Goal: Transaction & Acquisition: Purchase product/service

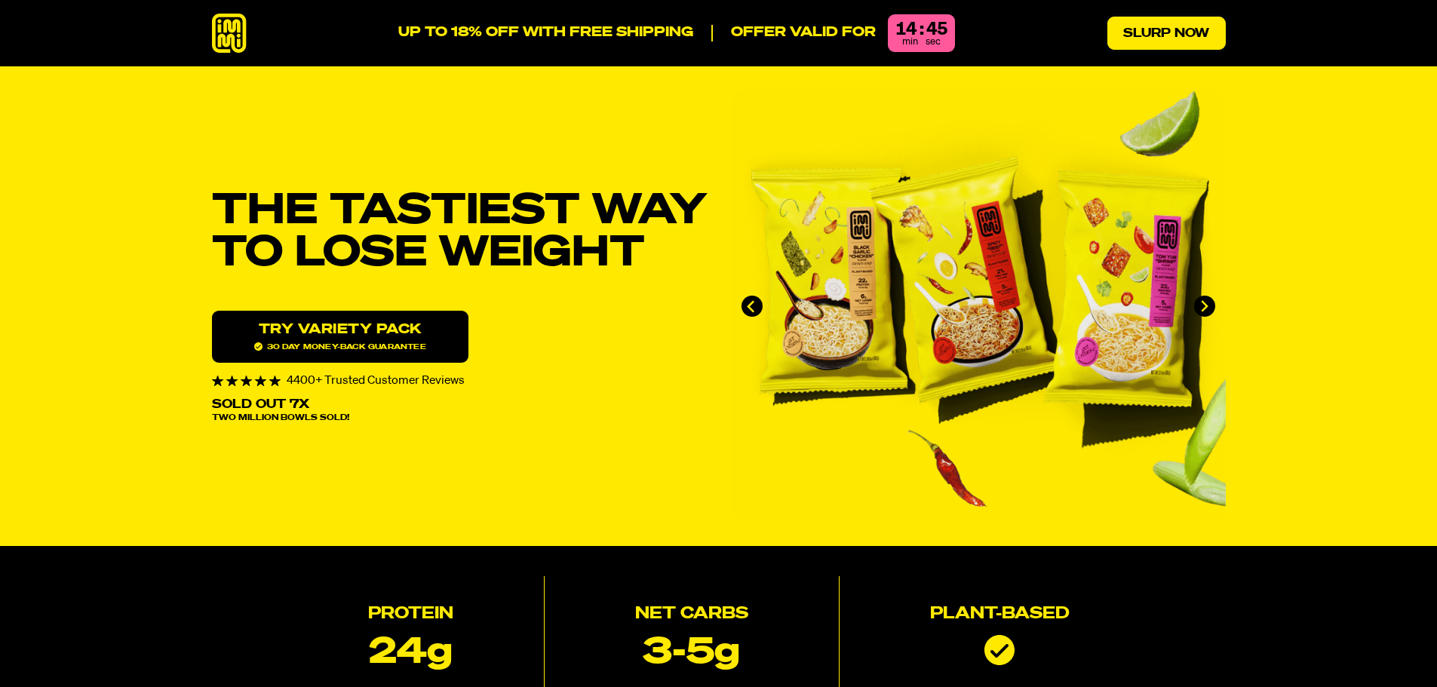
click at [1168, 26] on link "Slurp Now" at bounding box center [1166, 33] width 118 height 33
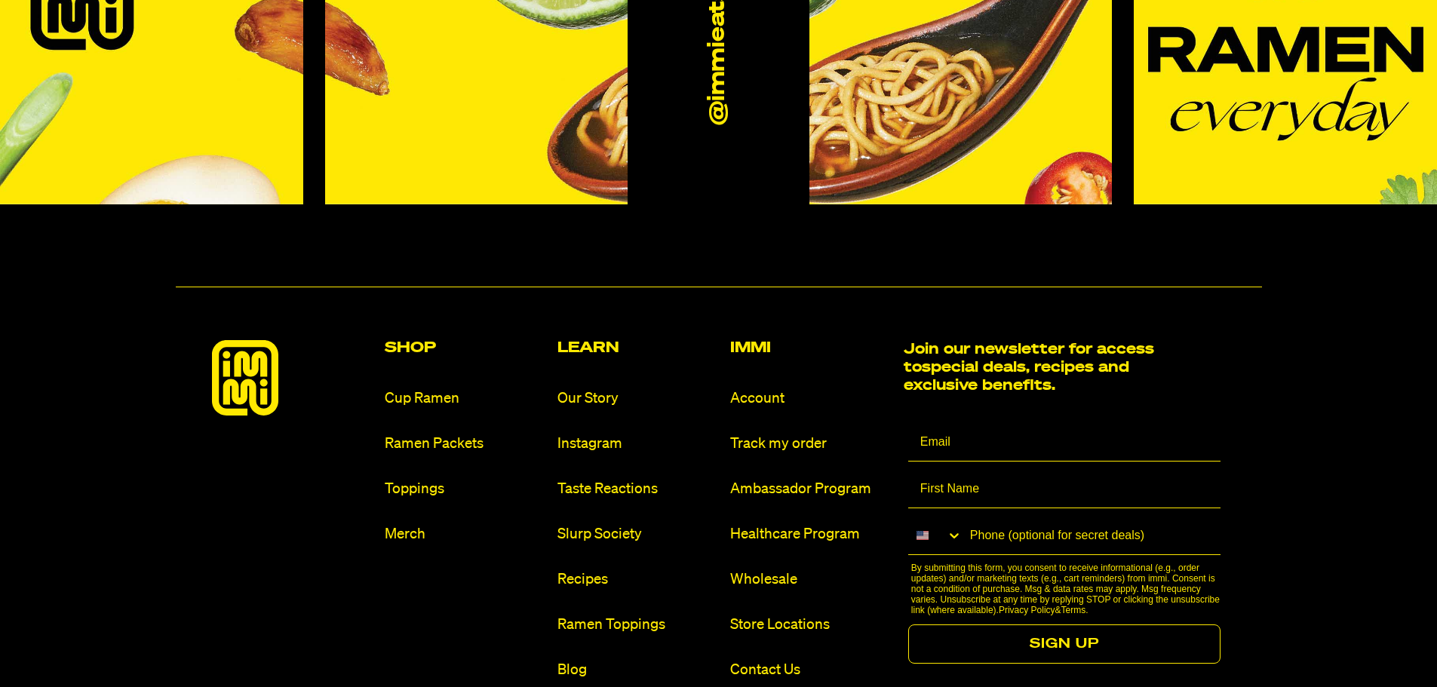
scroll to position [8971, 0]
click at [433, 388] on link "Cup Ramen" at bounding box center [465, 398] width 161 height 20
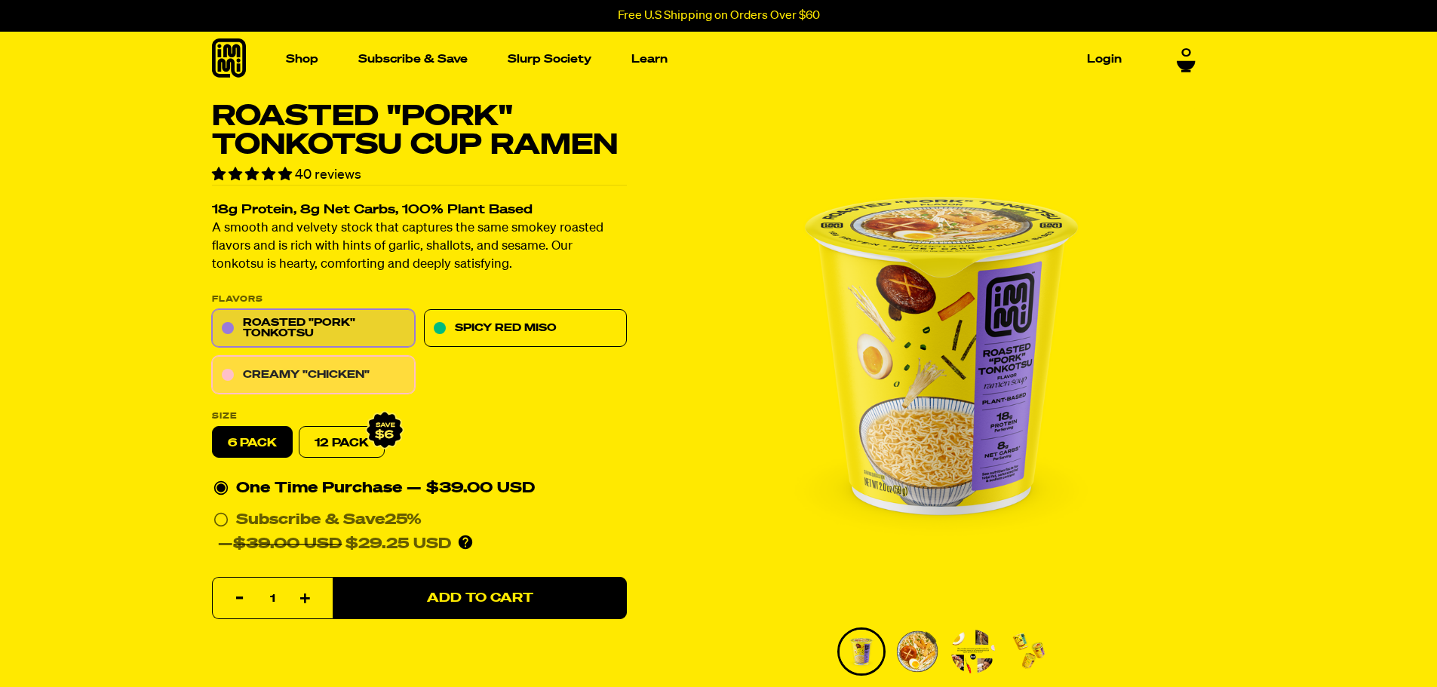
click at [304, 373] on link "Creamy "Chicken"" at bounding box center [313, 376] width 203 height 38
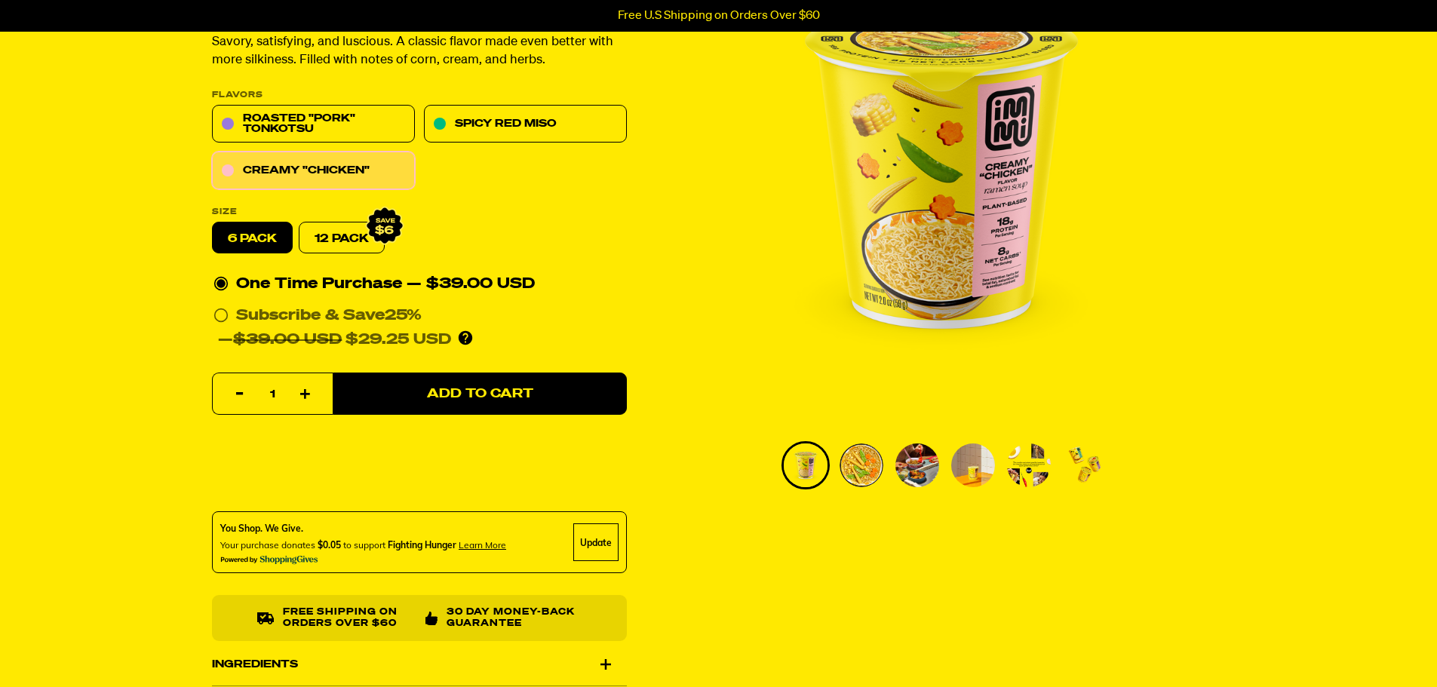
scroll to position [226, 0]
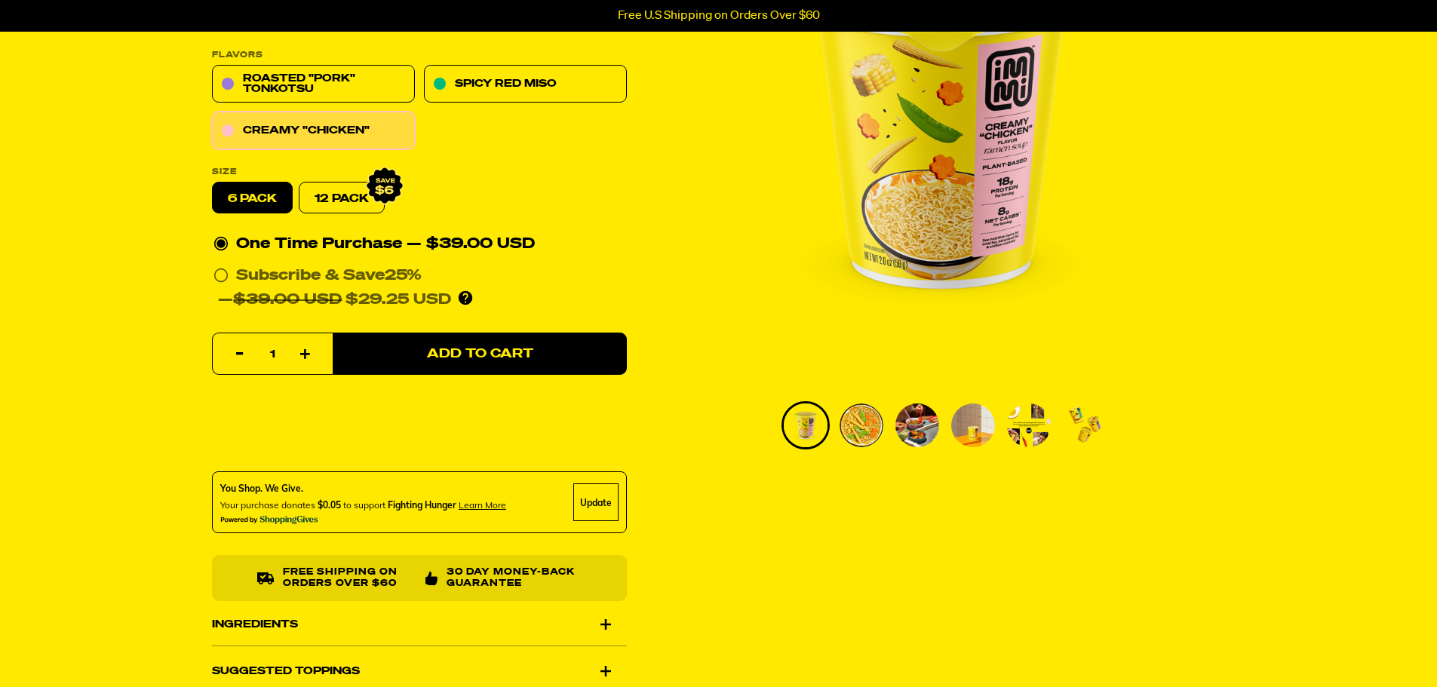
click at [855, 422] on img "Go to slide 2" at bounding box center [862, 426] width 44 height 44
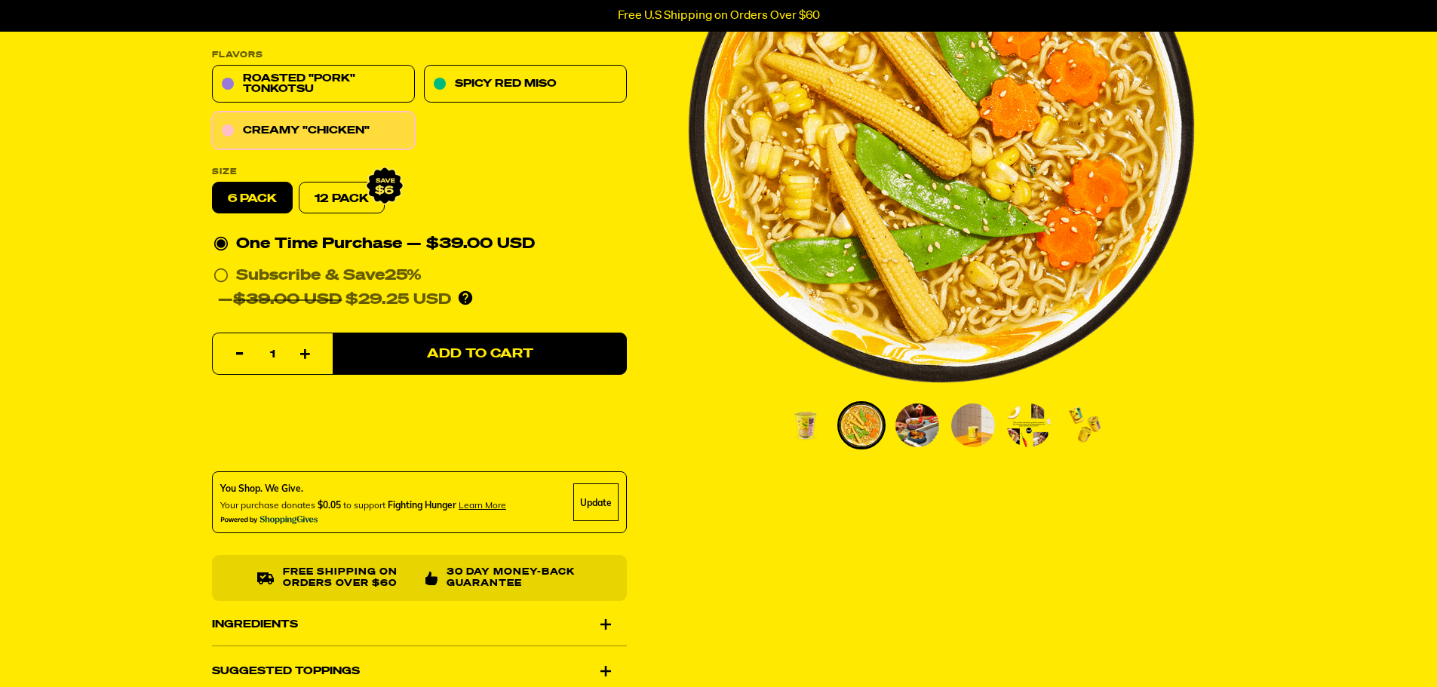
click at [919, 430] on img "Go to slide 3" at bounding box center [917, 426] width 44 height 44
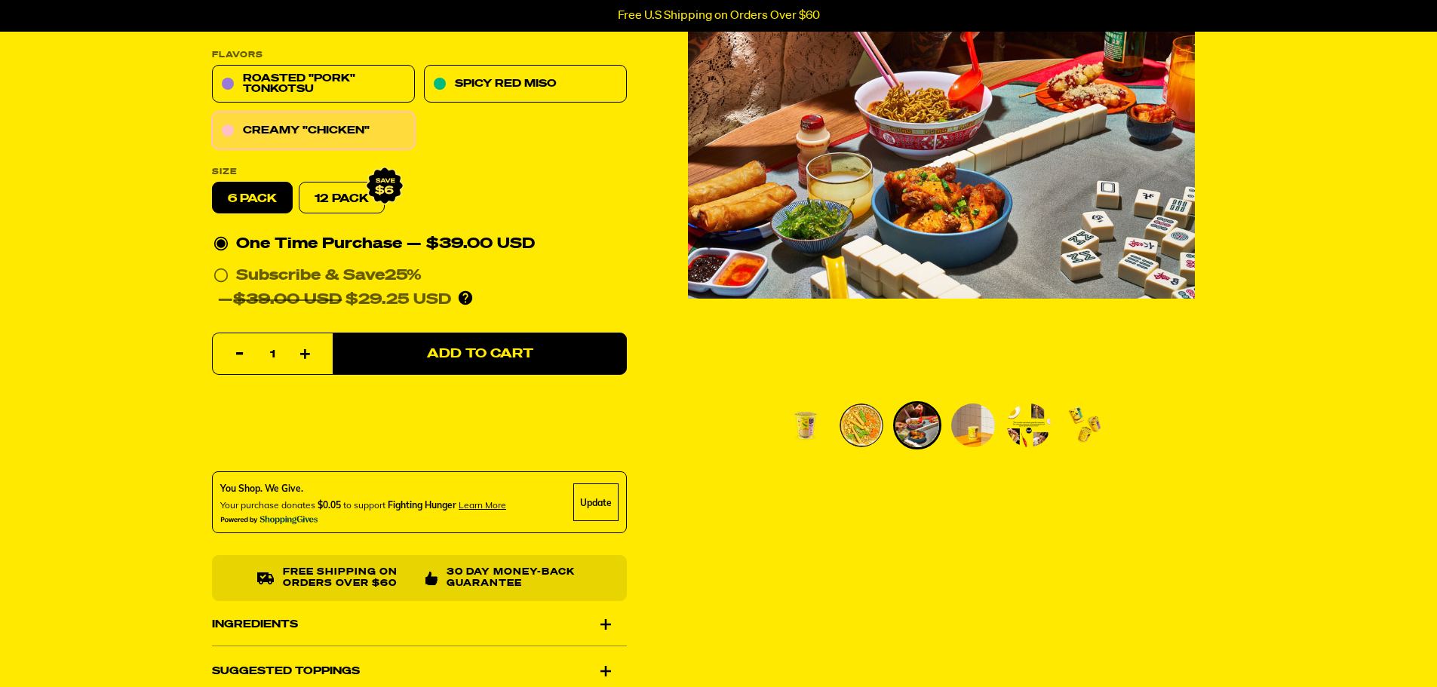
click at [975, 430] on img "Go to slide 4" at bounding box center [973, 426] width 44 height 44
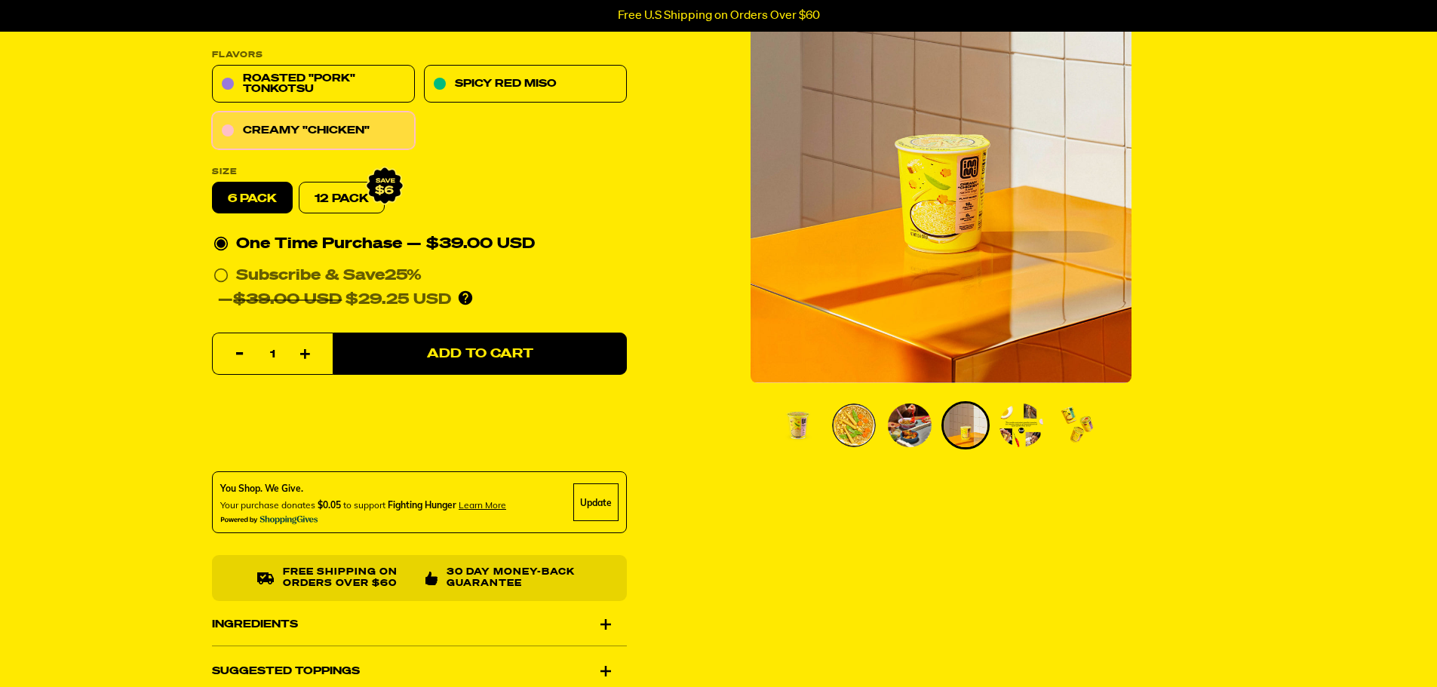
click at [1027, 435] on img "Go to slide 5" at bounding box center [1021, 426] width 44 height 44
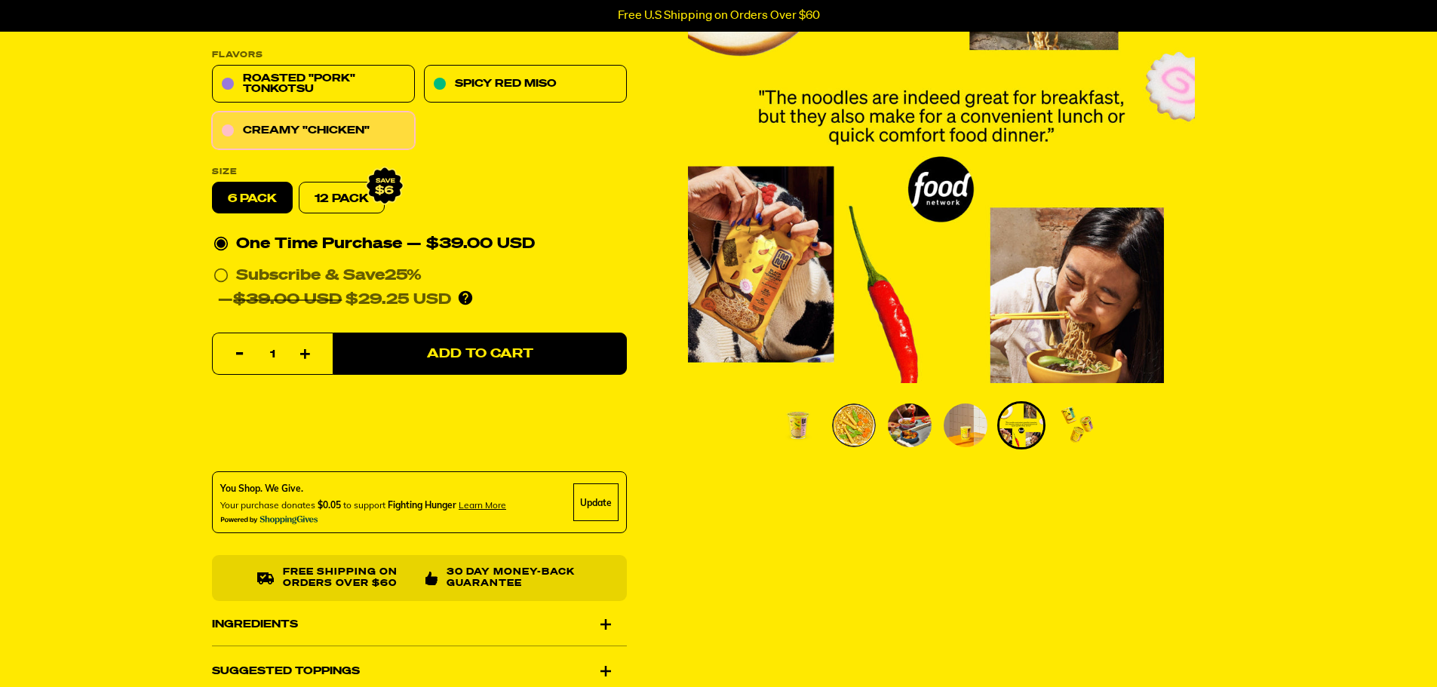
click at [1083, 430] on img "Go to slide 6" at bounding box center [1077, 426] width 44 height 44
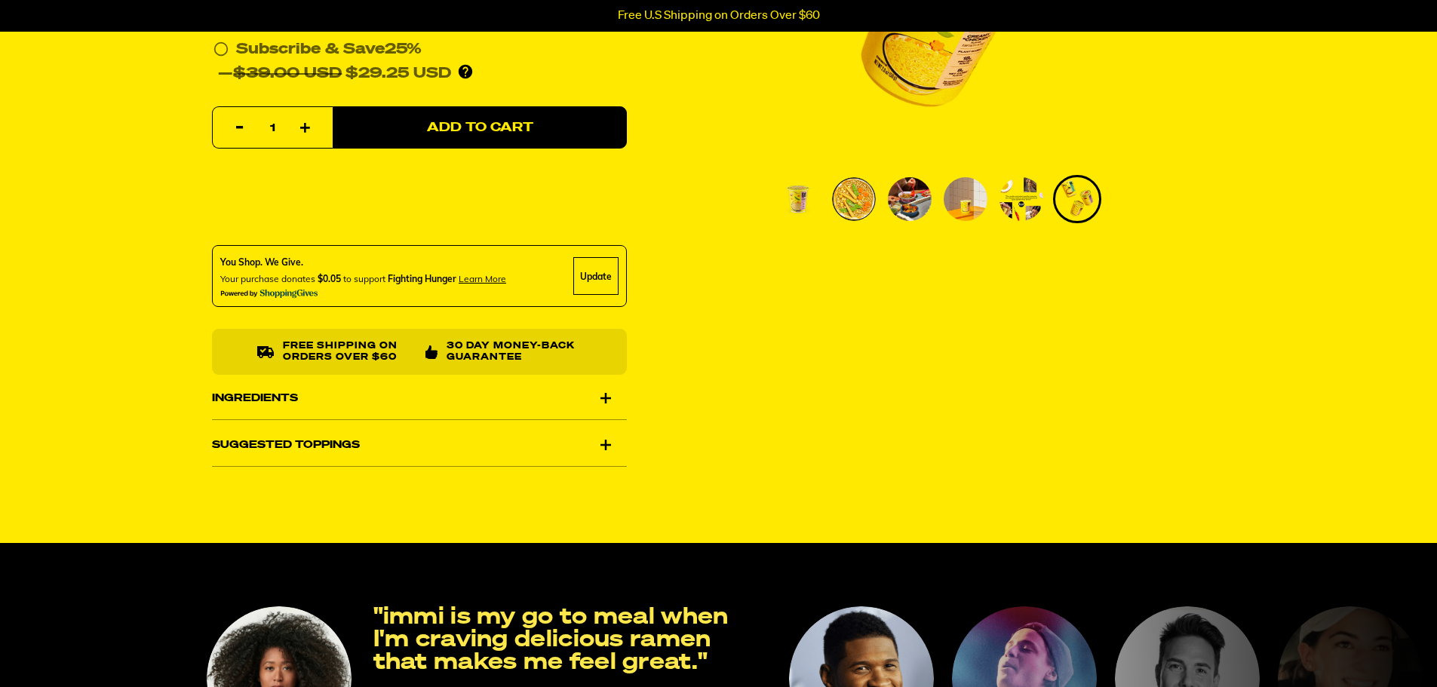
scroll to position [528, 0]
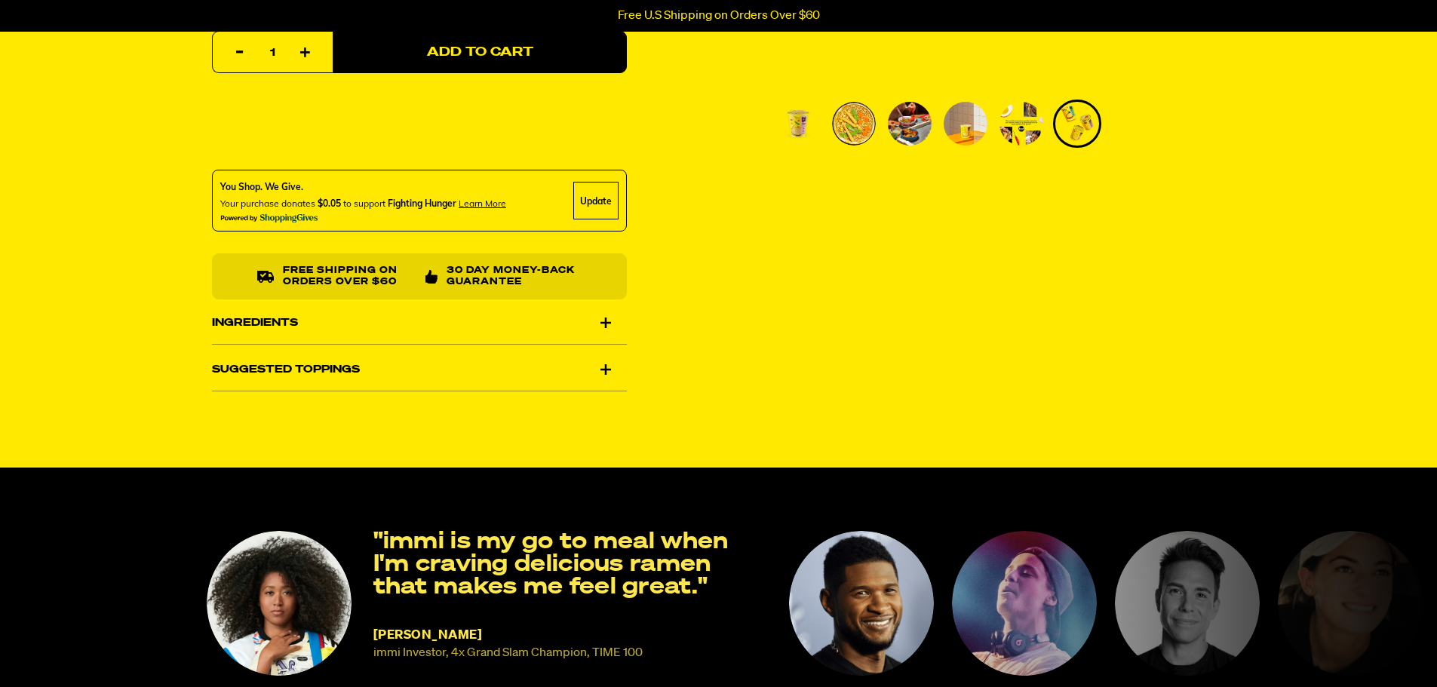
click at [604, 321] on div "Ingredients" at bounding box center [419, 323] width 415 height 42
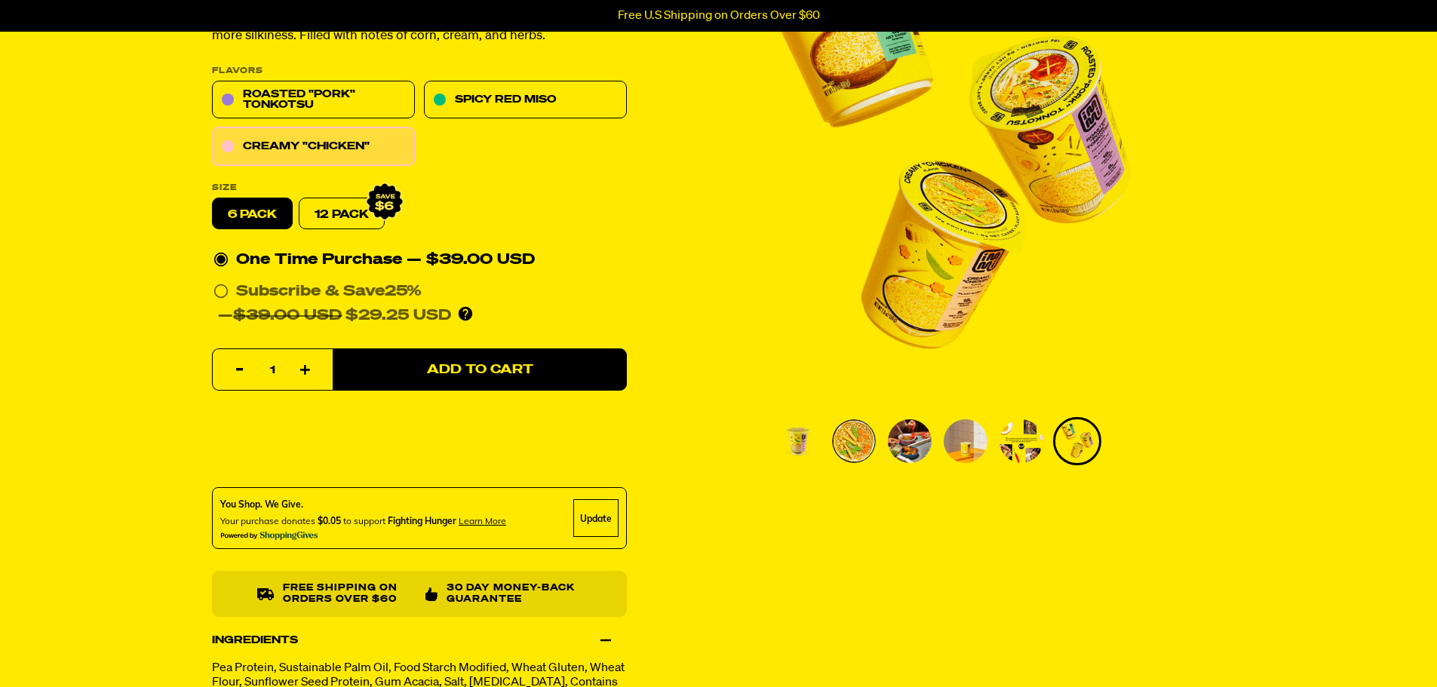
scroll to position [151, 0]
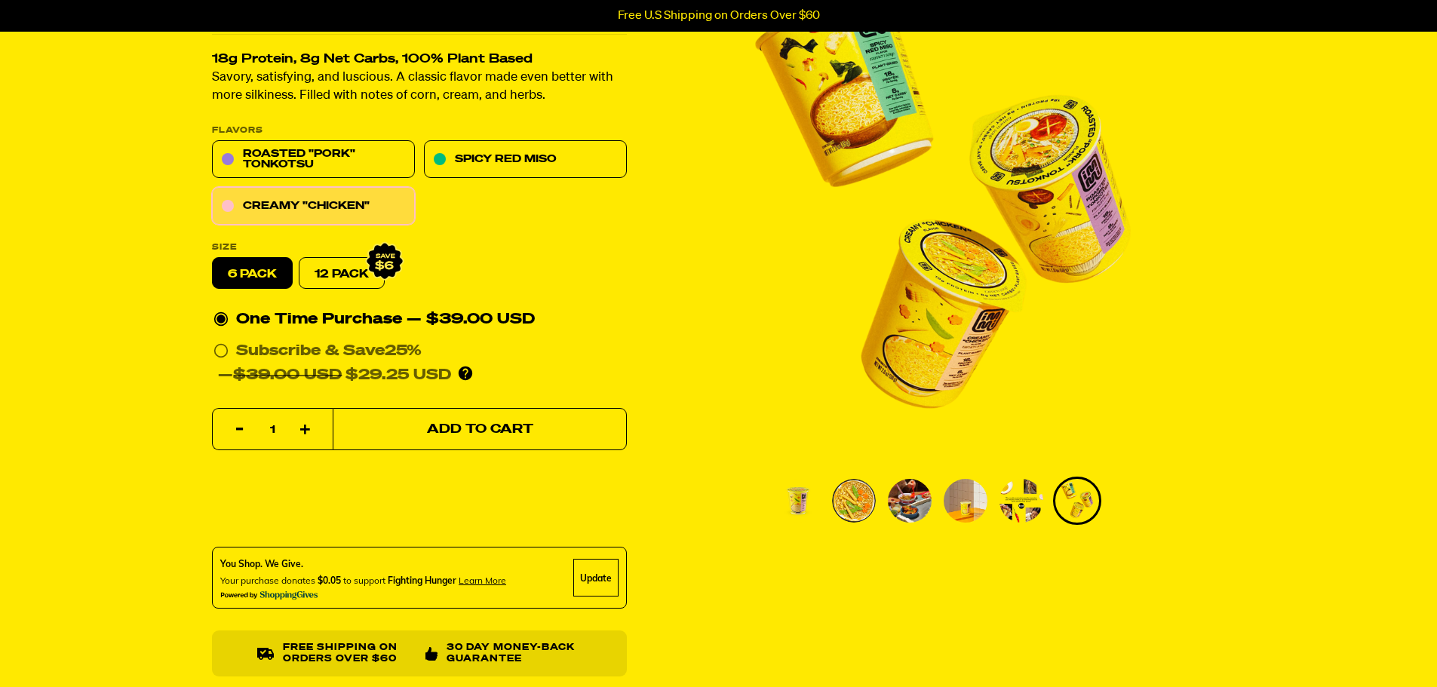
click at [405, 424] on button "Add to Cart" at bounding box center [480, 430] width 294 height 42
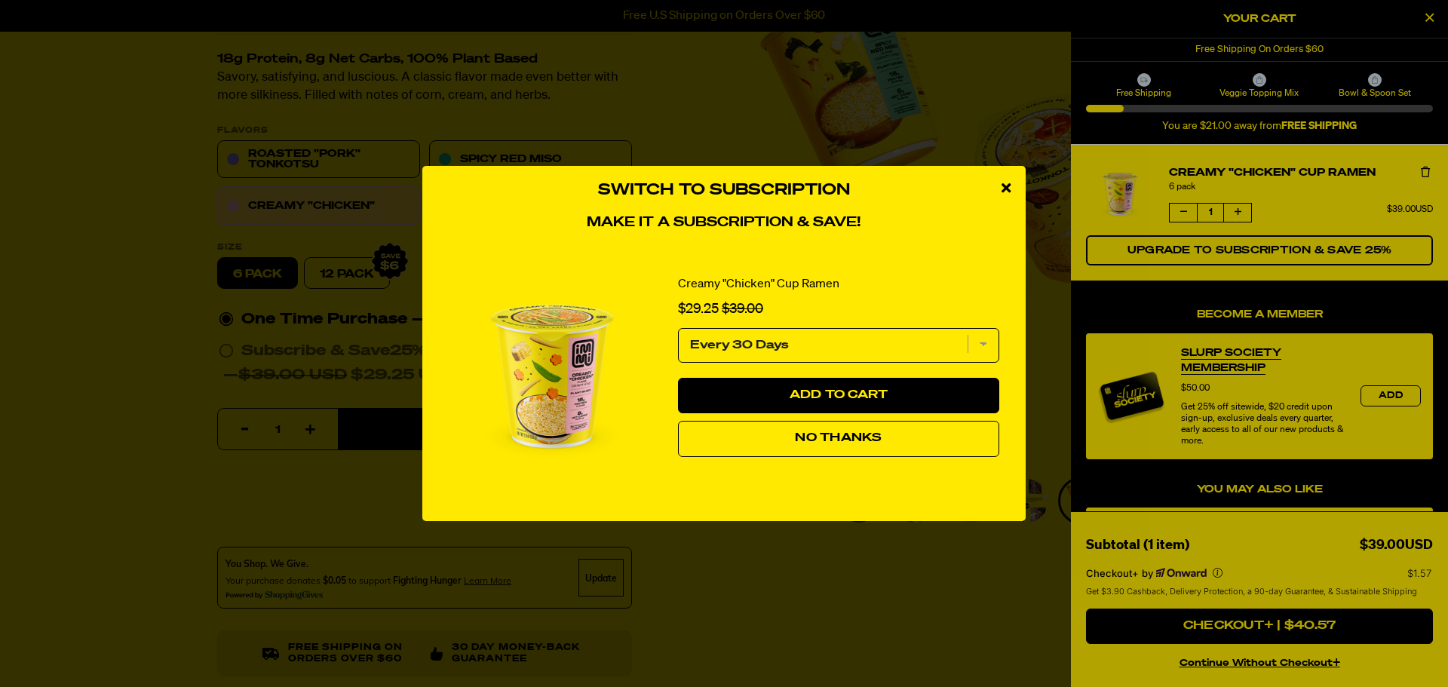
click at [847, 438] on span "No Thanks" at bounding box center [838, 438] width 87 height 12
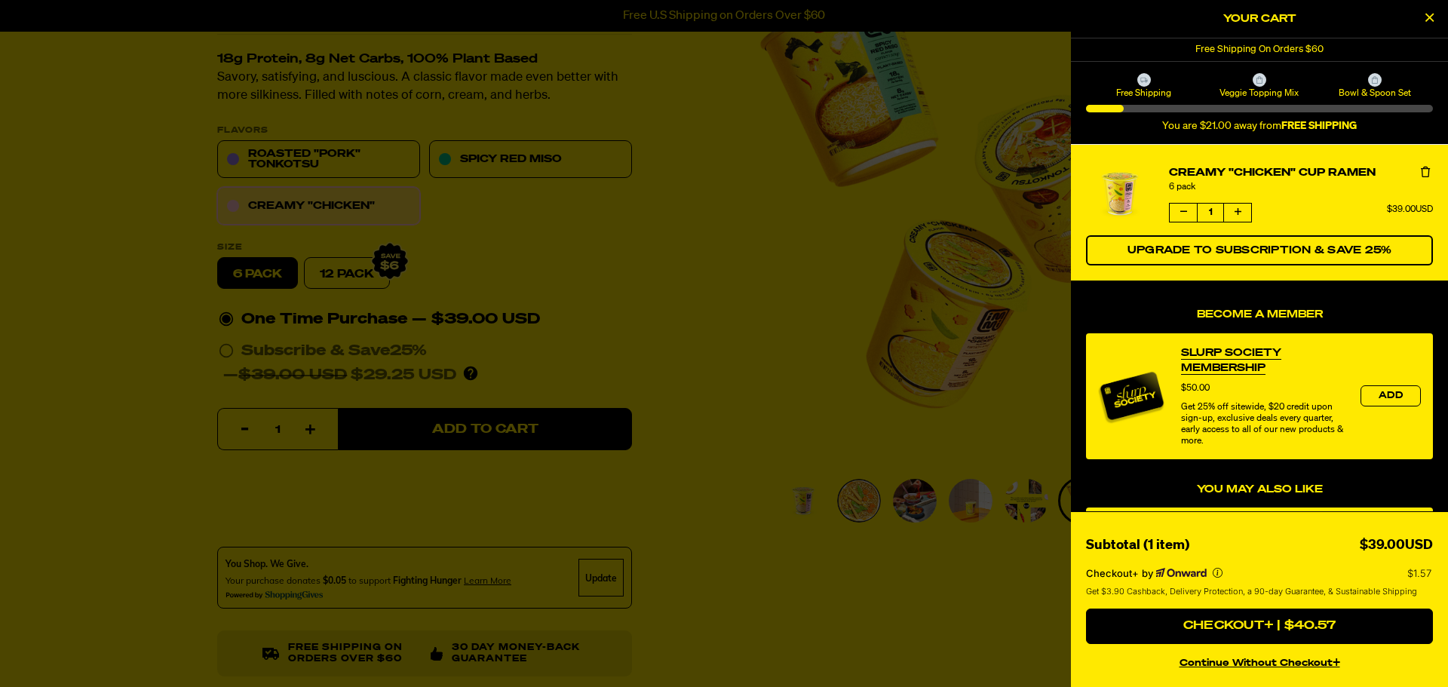
click at [1429, 13] on icon "Close Cart" at bounding box center [1430, 18] width 8 height 14
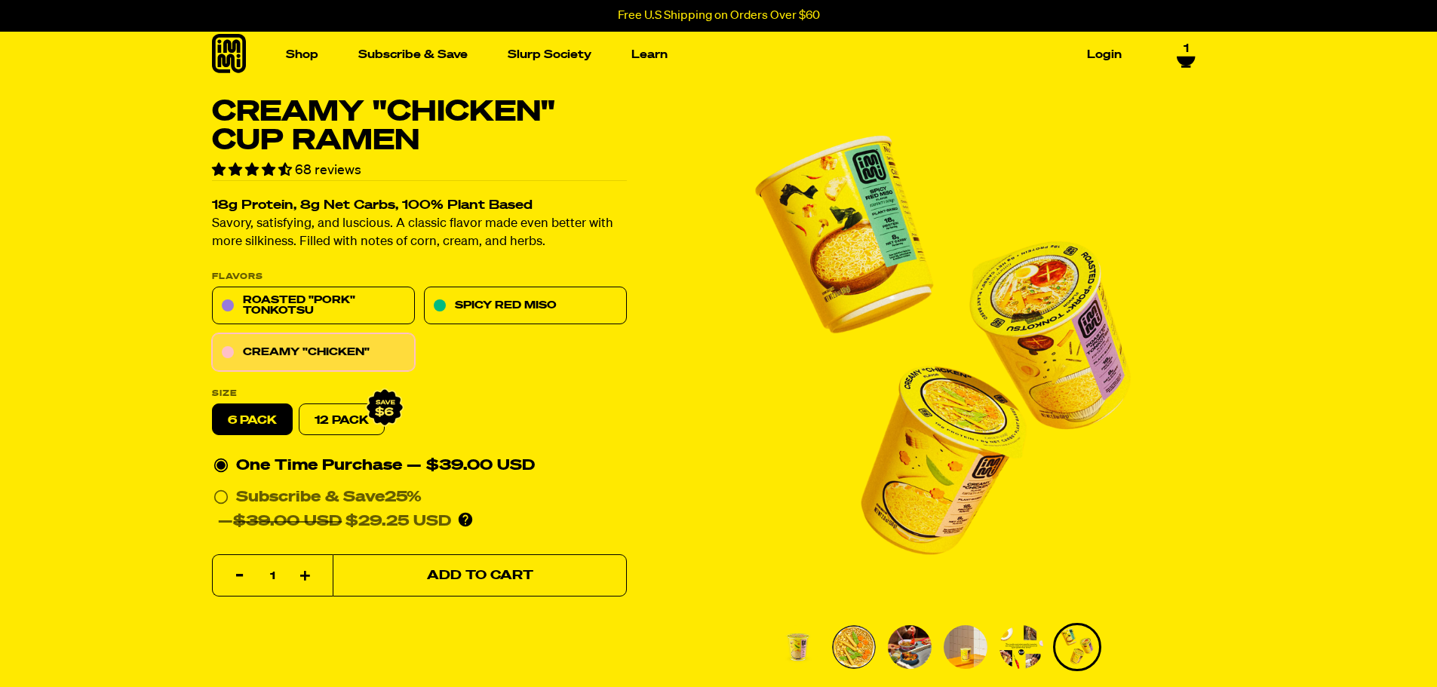
scroll to position [0, 0]
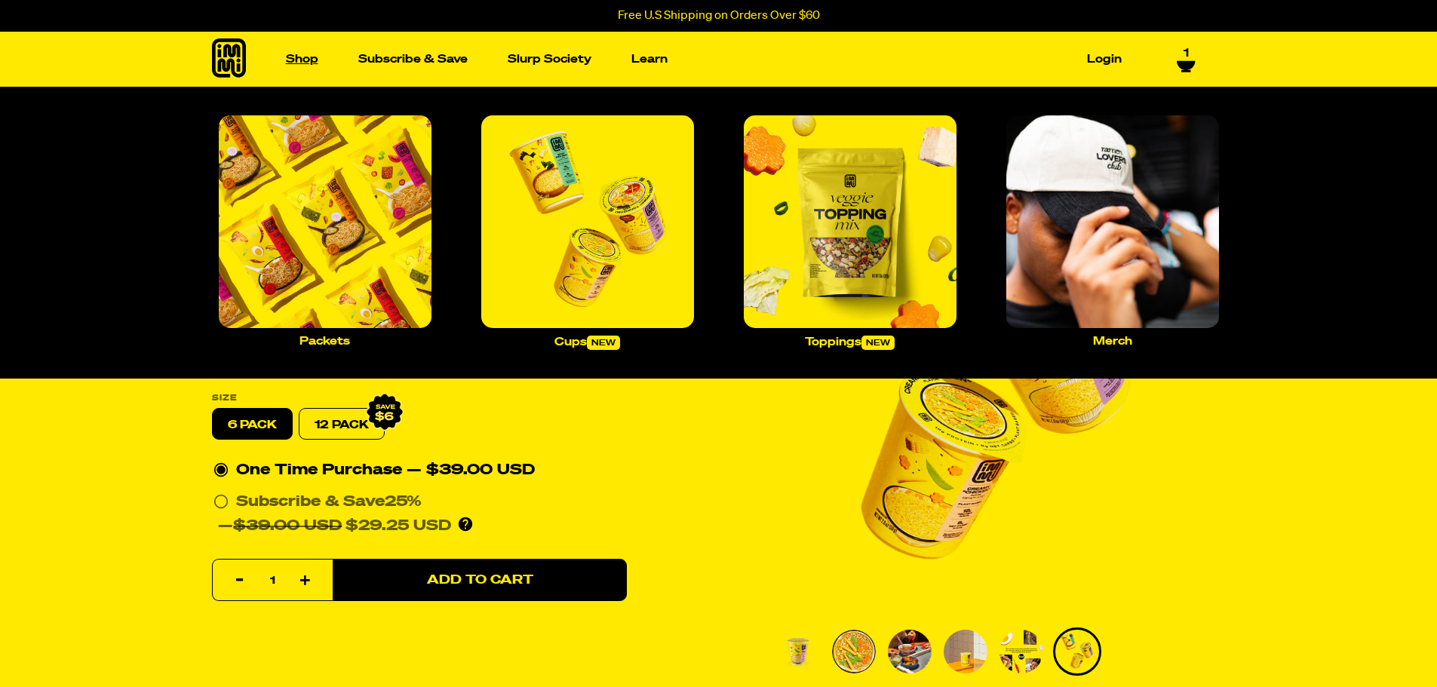
click at [297, 58] on link "Shop" at bounding box center [302, 59] width 45 height 23
click at [381, 232] on img "Main navigation" at bounding box center [325, 221] width 213 height 213
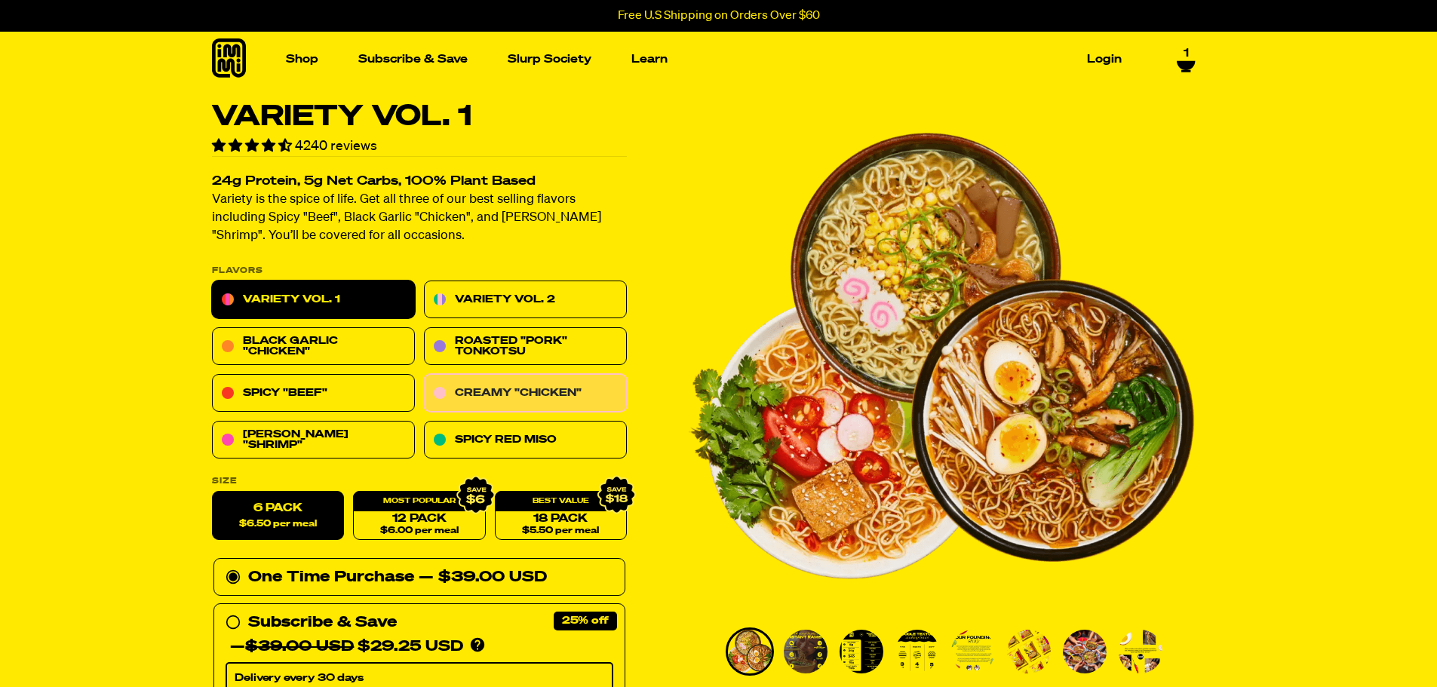
click at [480, 387] on link "Creamy "Chicken"" at bounding box center [525, 394] width 203 height 38
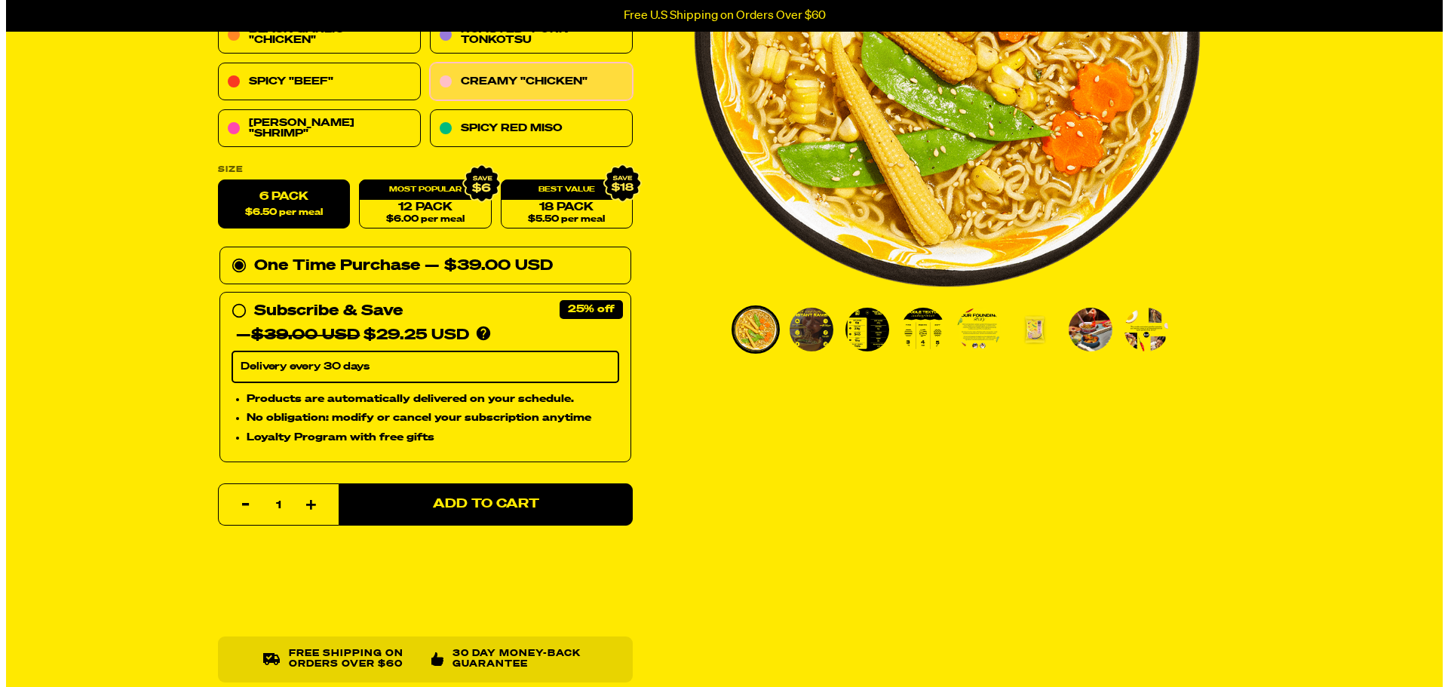
scroll to position [367, 0]
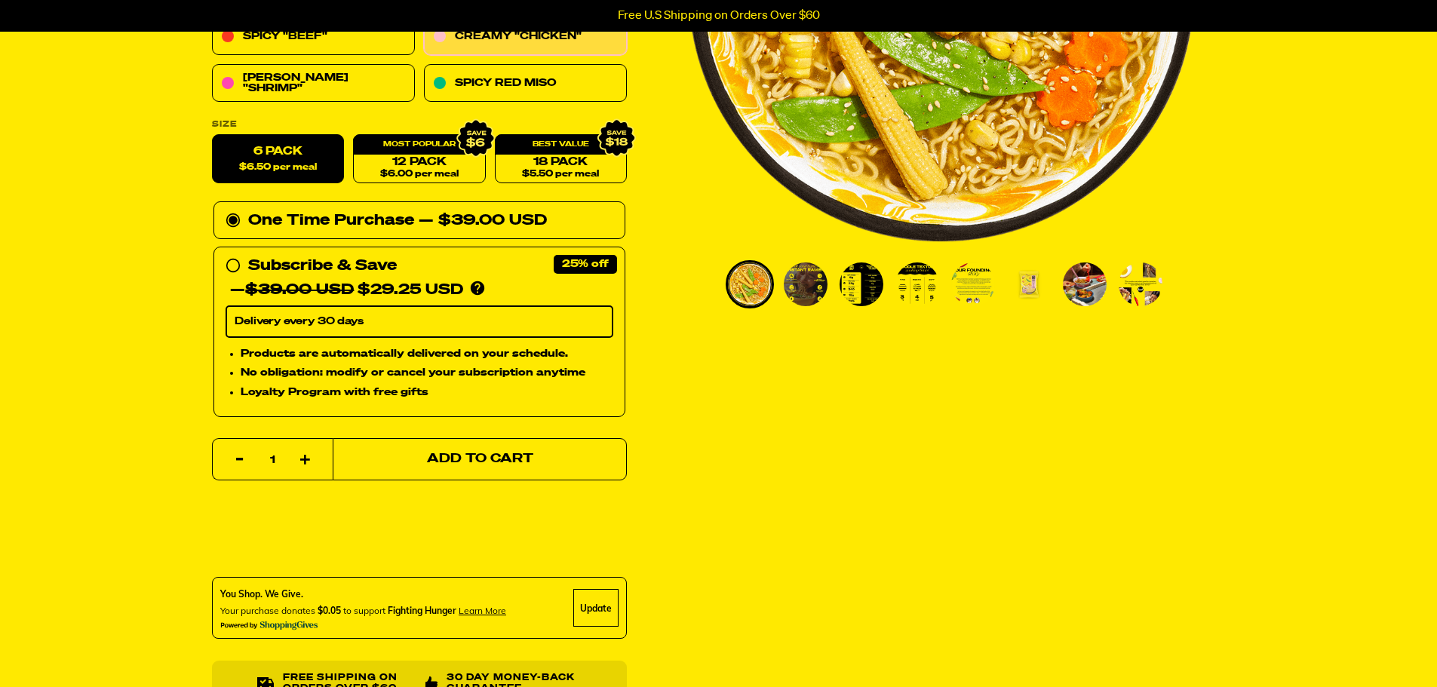
click at [398, 463] on button "Add to Cart" at bounding box center [480, 459] width 294 height 42
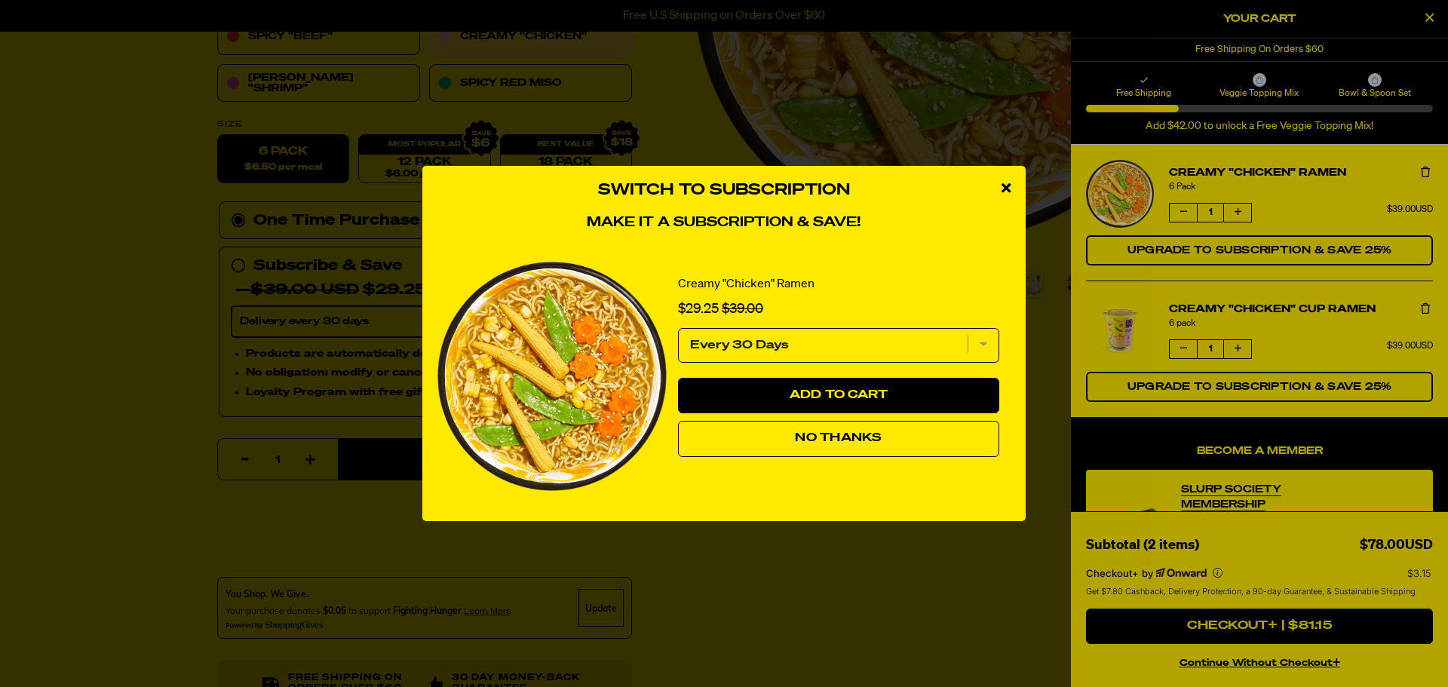
click at [818, 437] on span "No Thanks" at bounding box center [838, 438] width 87 height 12
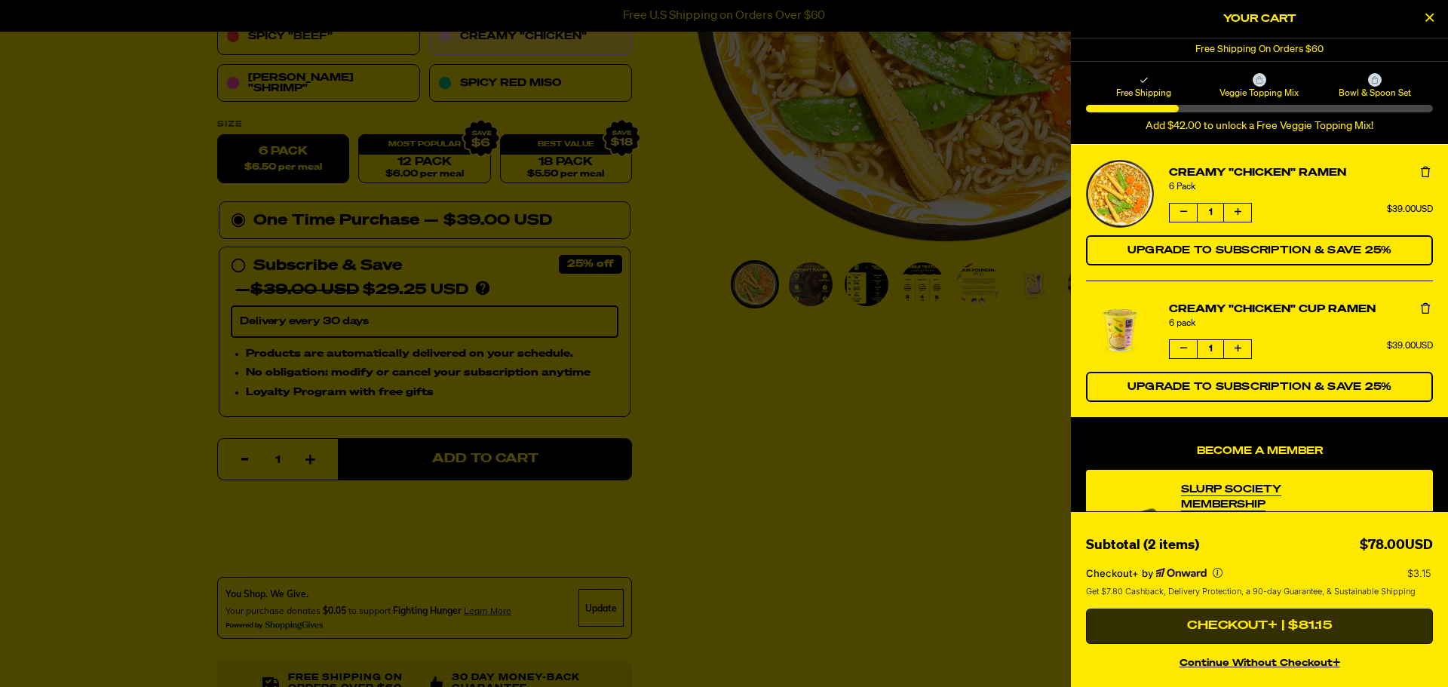
click at [1272, 623] on button "Checkout+ | $81.15" at bounding box center [1259, 627] width 347 height 36
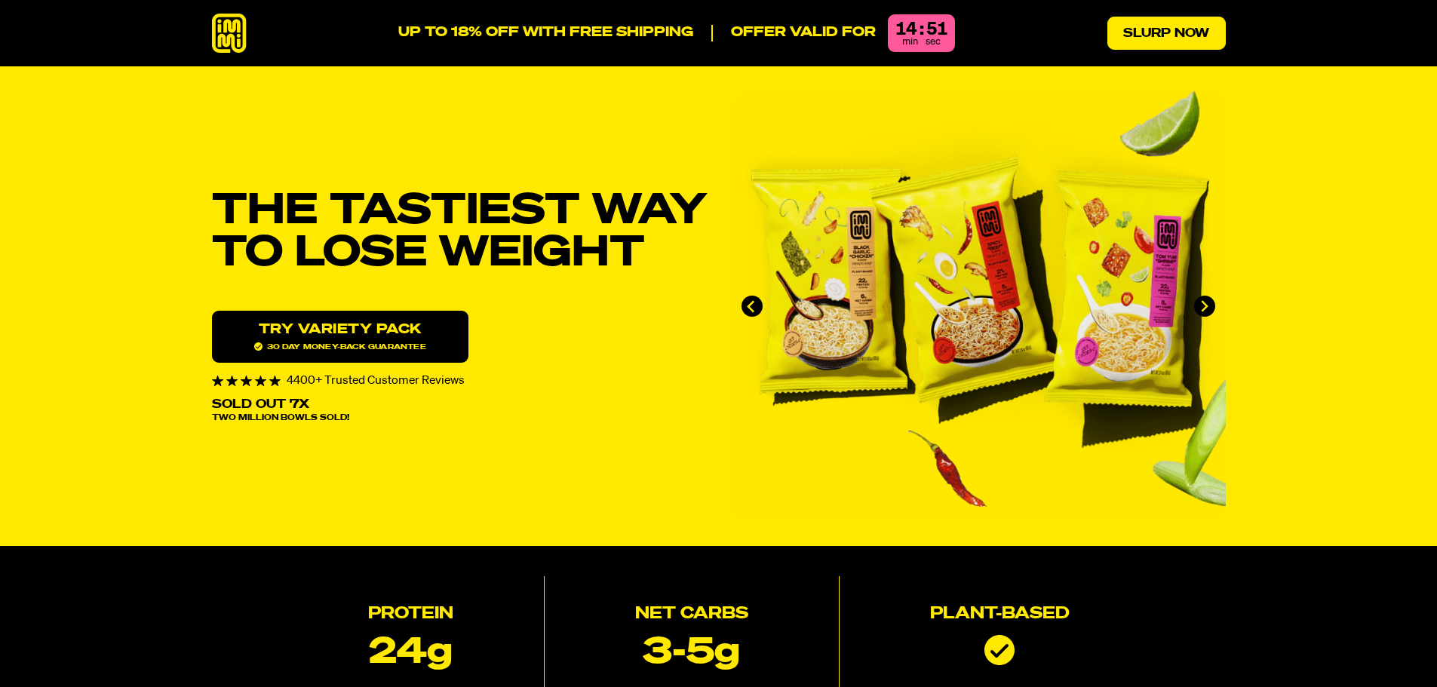
click at [1146, 29] on link "Slurp Now" at bounding box center [1166, 33] width 118 height 33
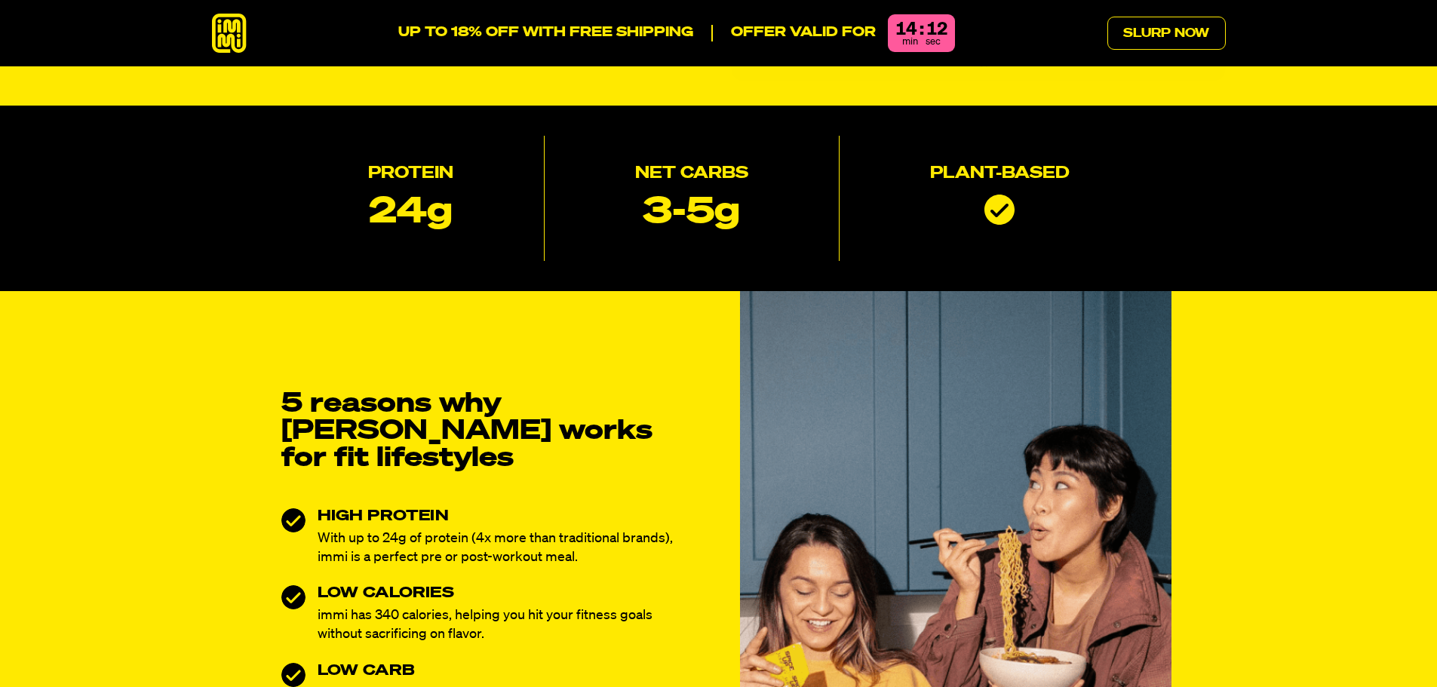
scroll to position [377, 0]
